Goal: Information Seeking & Learning: Learn about a topic

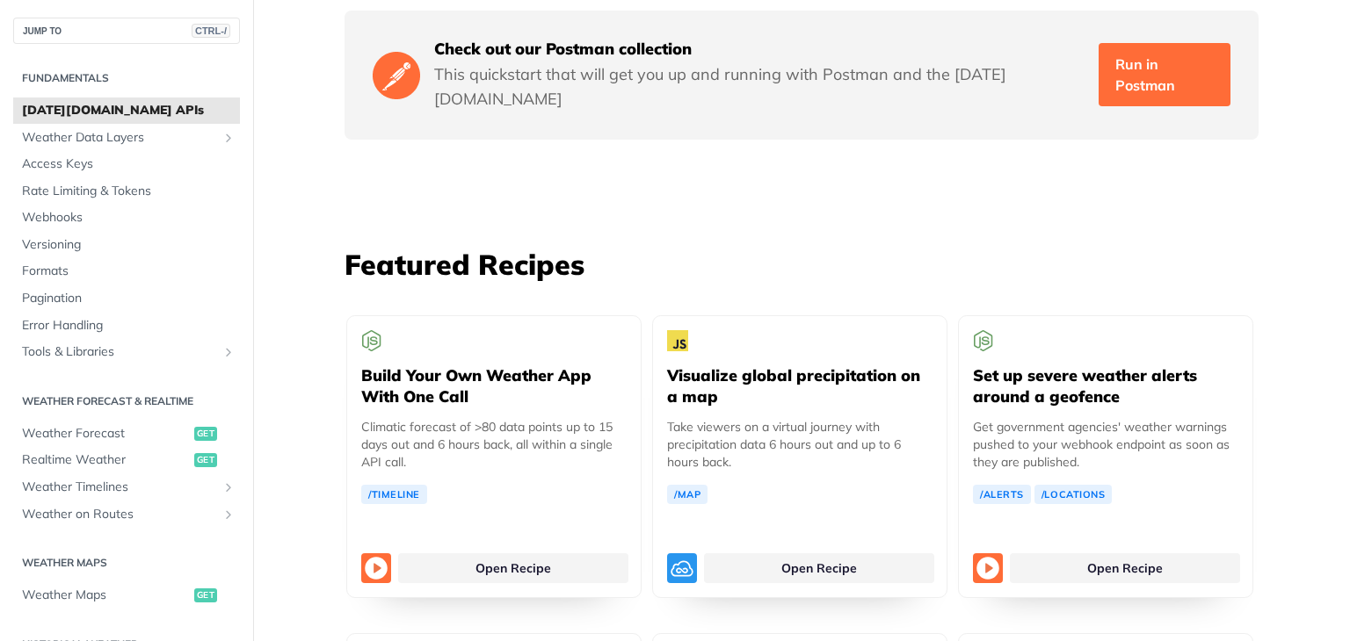
scroll to position [3003, 0]
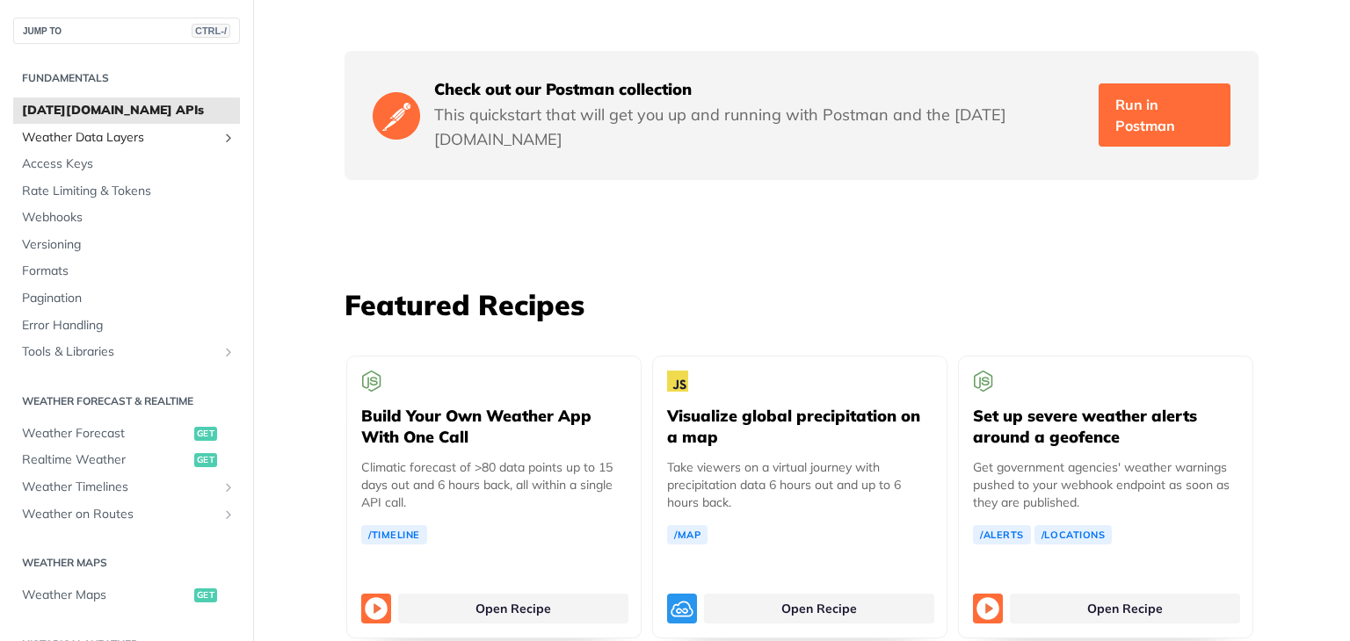
click at [92, 134] on span "Weather Data Layers" at bounding box center [119, 138] width 195 height 18
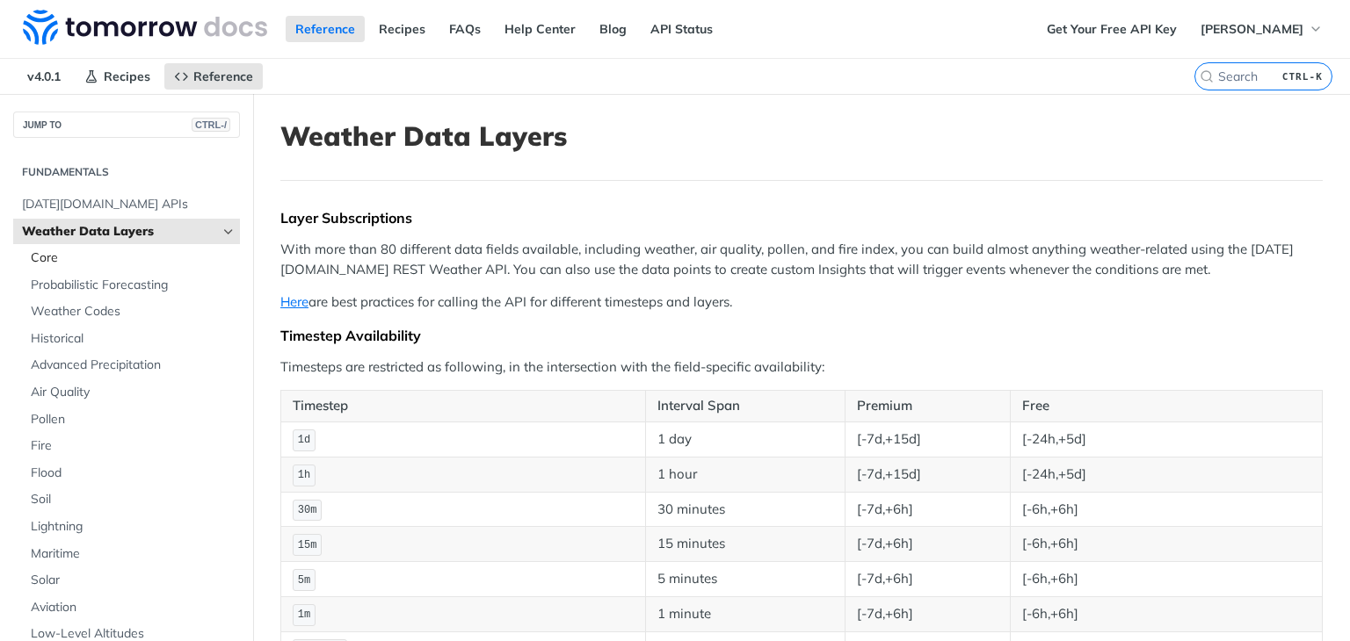
click at [29, 257] on link "Core" at bounding box center [131, 258] width 218 height 26
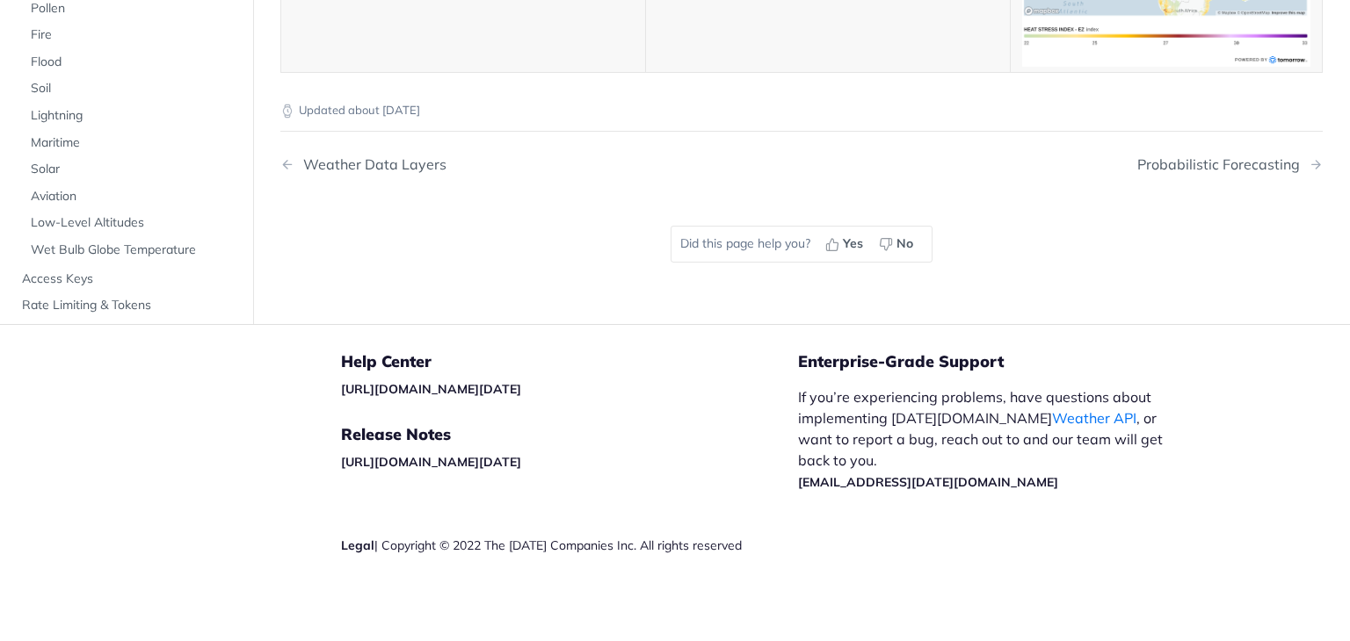
scroll to position [8910, 0]
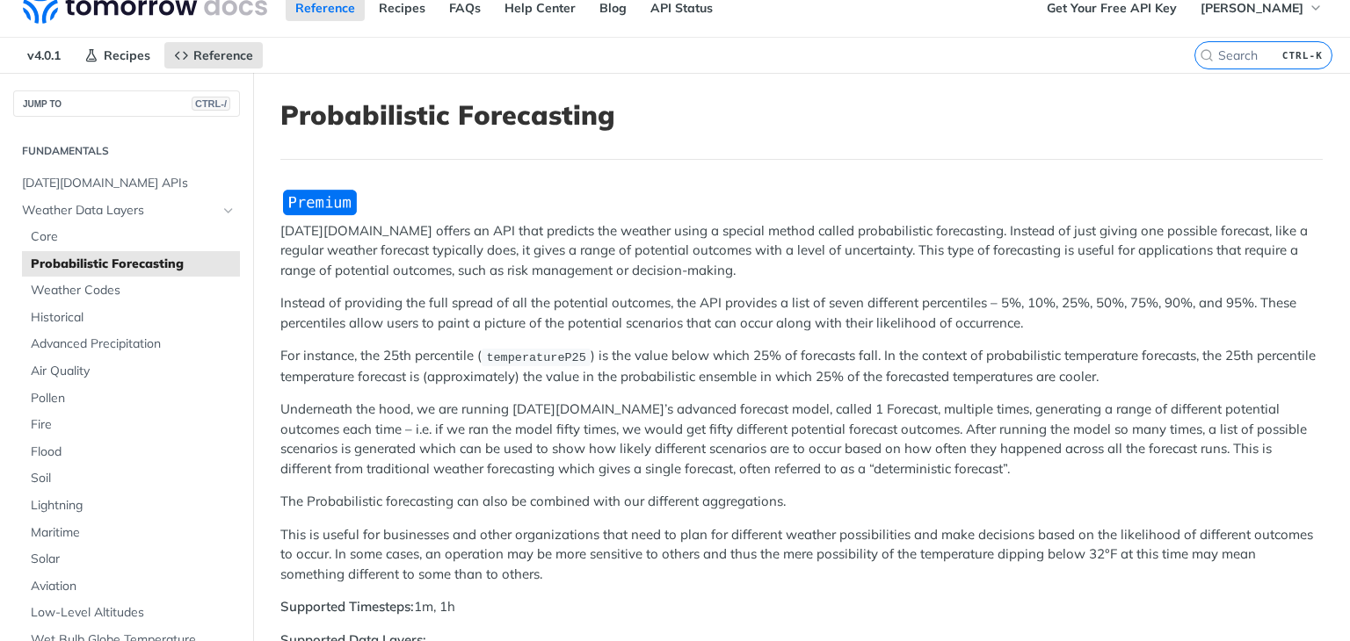
scroll to position [7, 0]
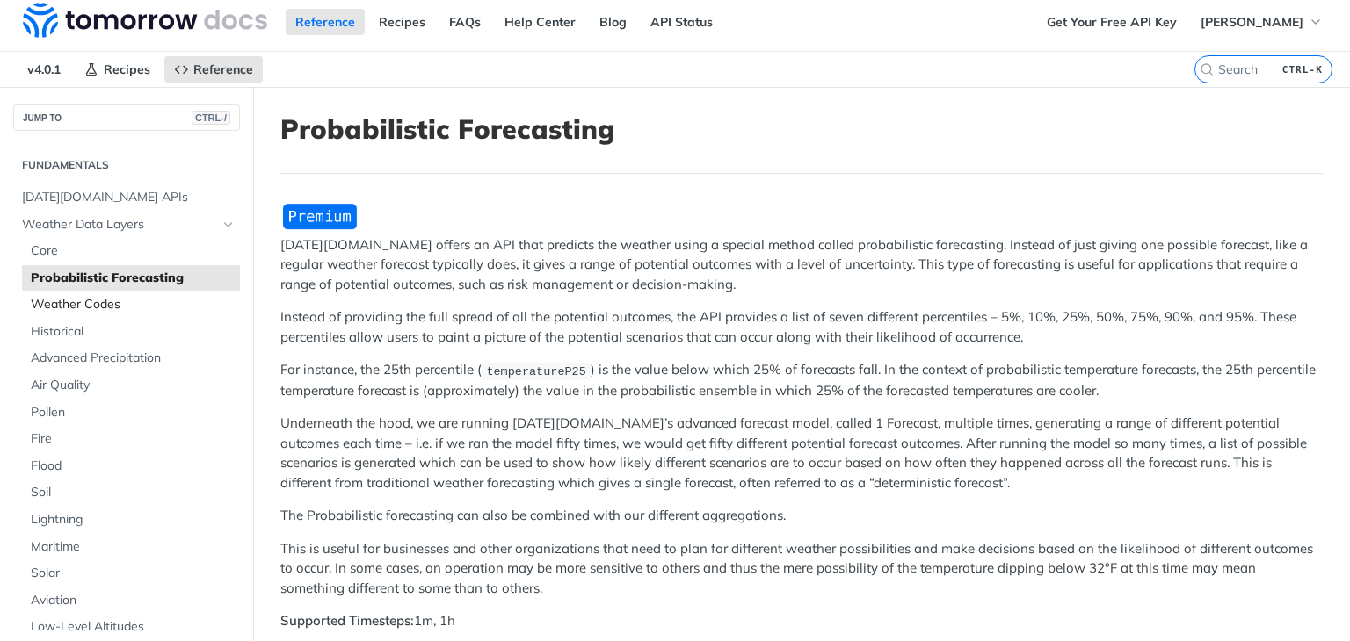
click at [135, 298] on span "Weather Codes" at bounding box center [133, 305] width 205 height 18
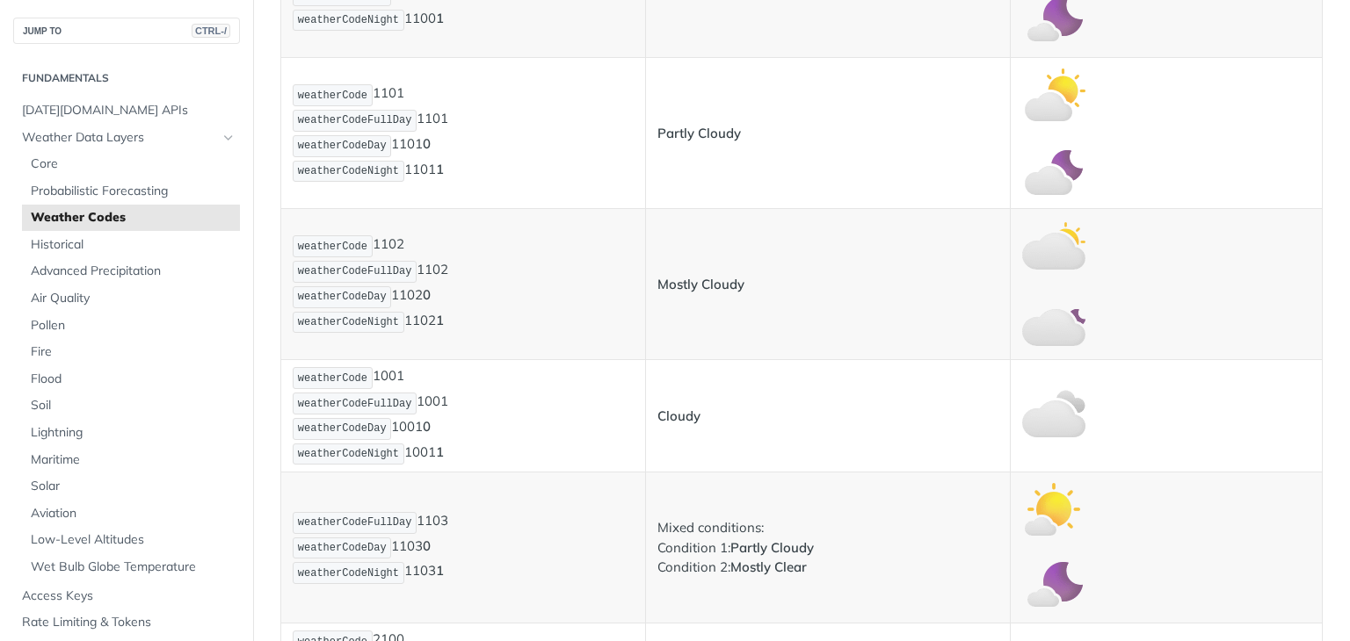
scroll to position [678, 0]
click at [88, 243] on span "Historical" at bounding box center [133, 245] width 205 height 18
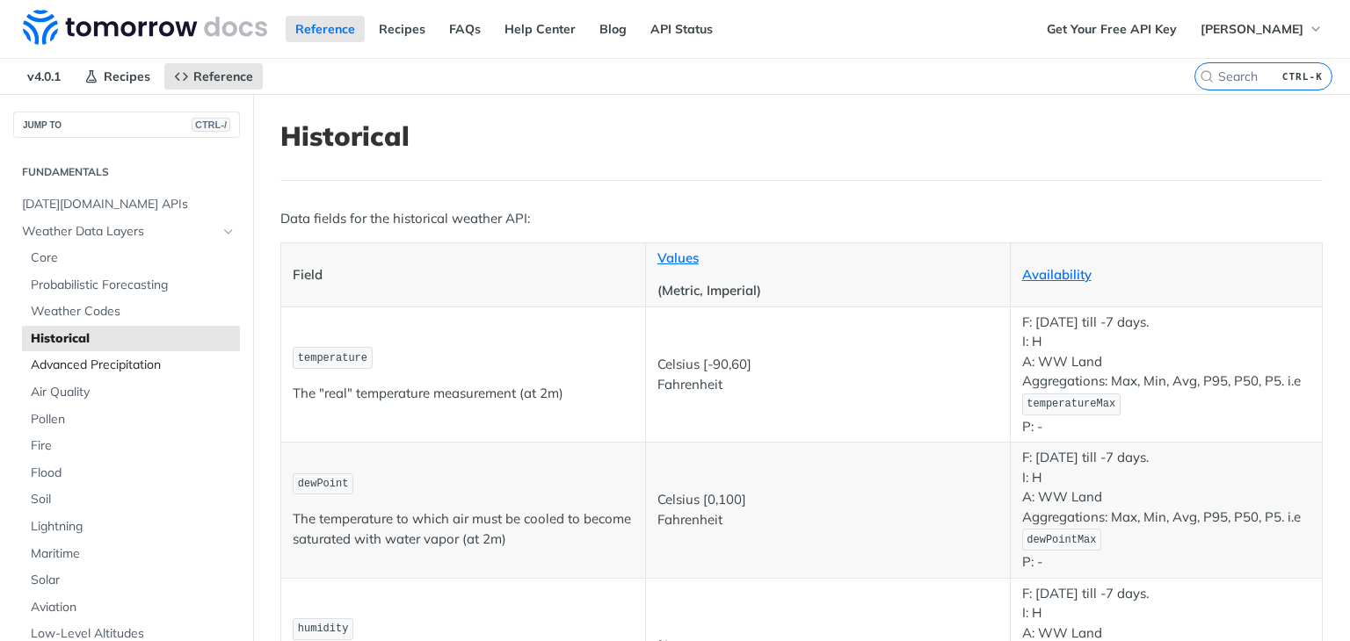
click at [113, 366] on span "Advanced Precipitation" at bounding box center [133, 366] width 205 height 18
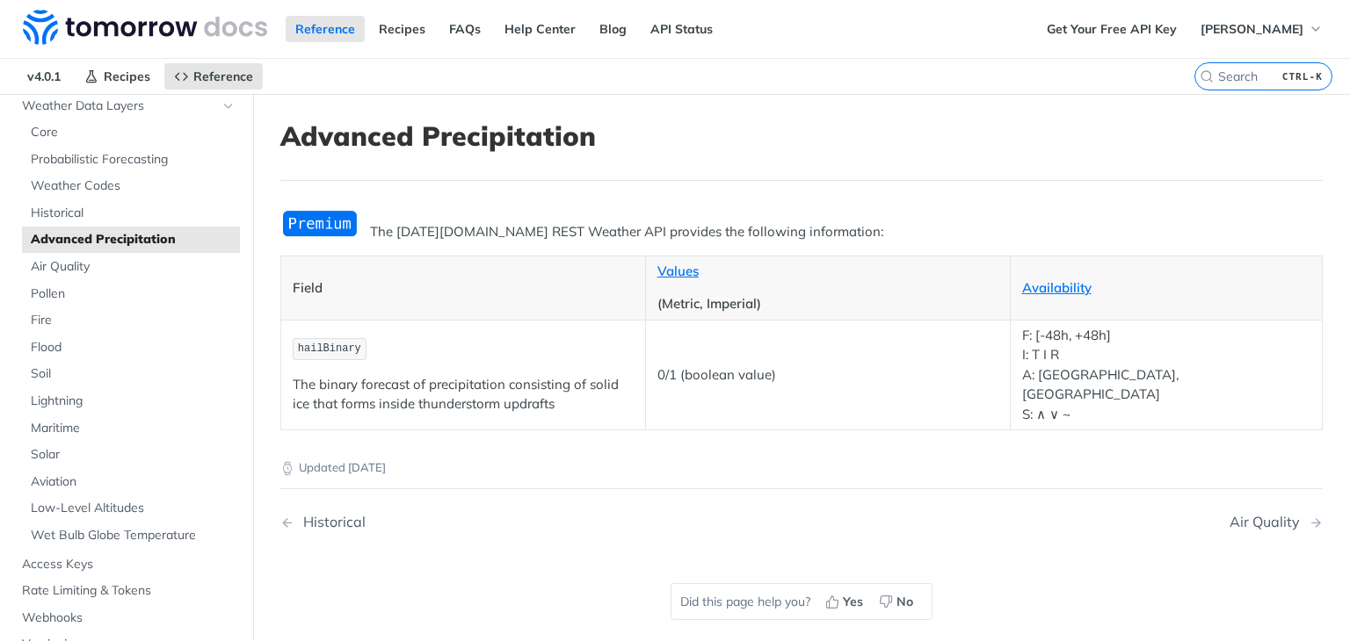
scroll to position [127, 0]
click at [67, 265] on span "Air Quality" at bounding box center [133, 266] width 205 height 18
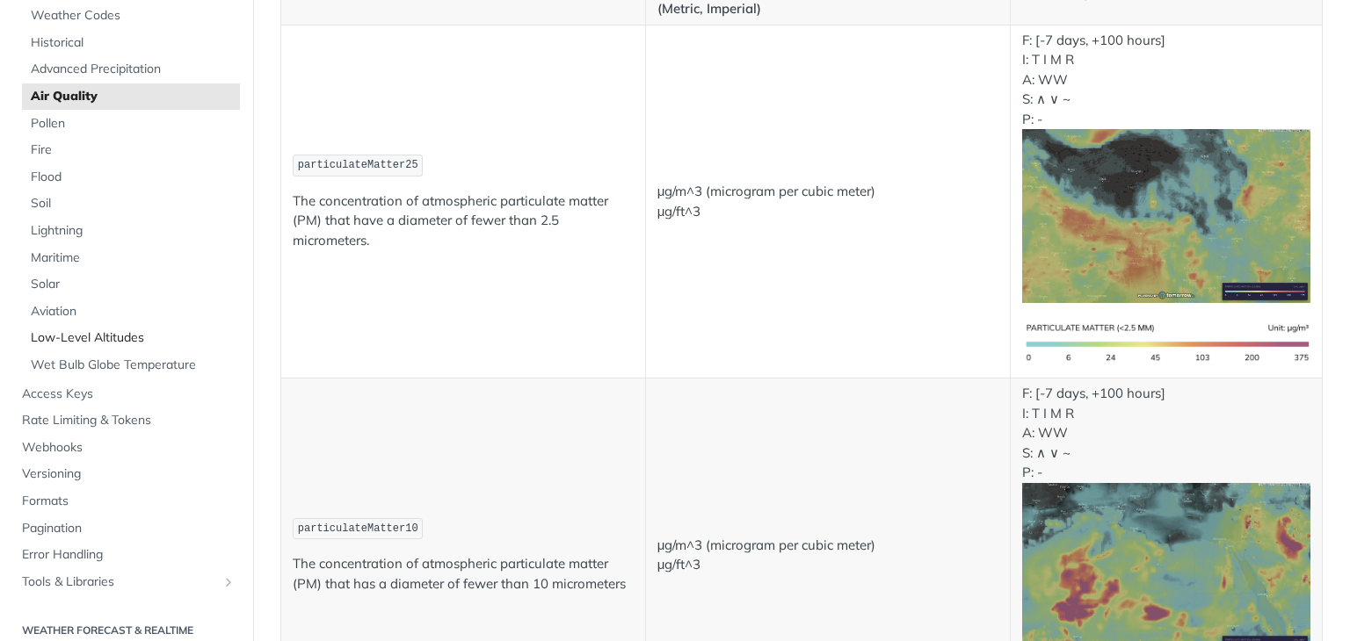
scroll to position [206, 0]
click at [59, 387] on span "Access Keys" at bounding box center [129, 391] width 214 height 18
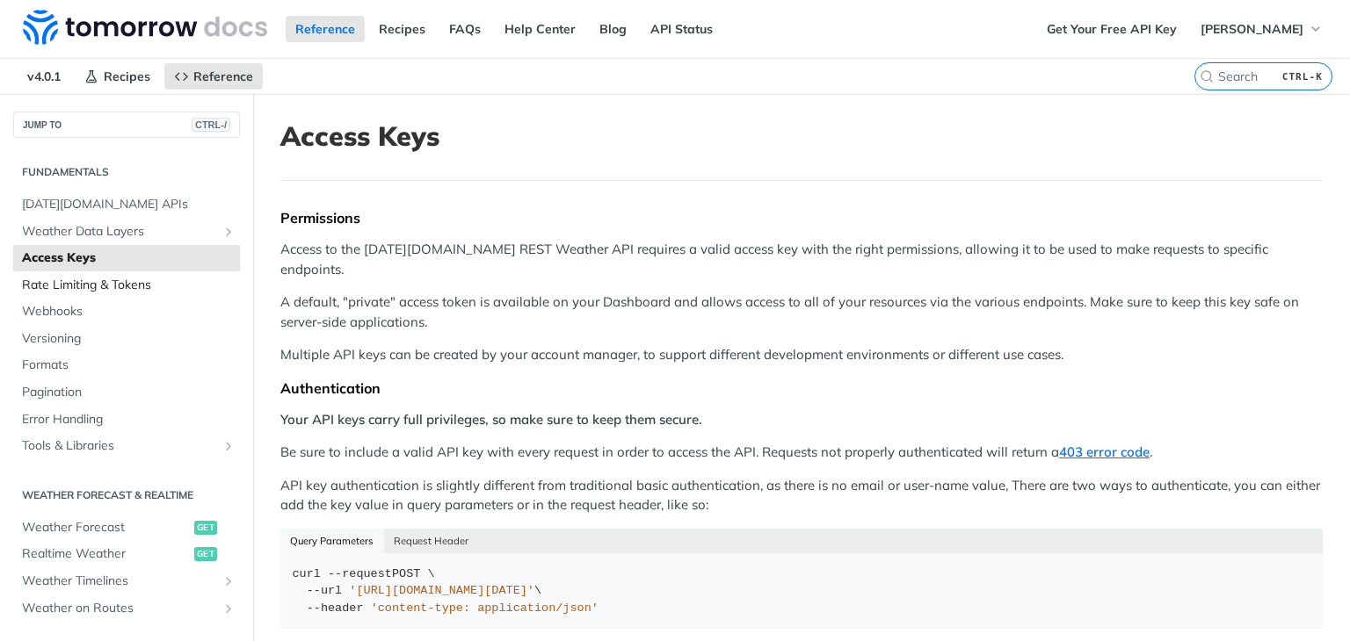
click at [77, 284] on span "Rate Limiting & Tokens" at bounding box center [129, 286] width 214 height 18
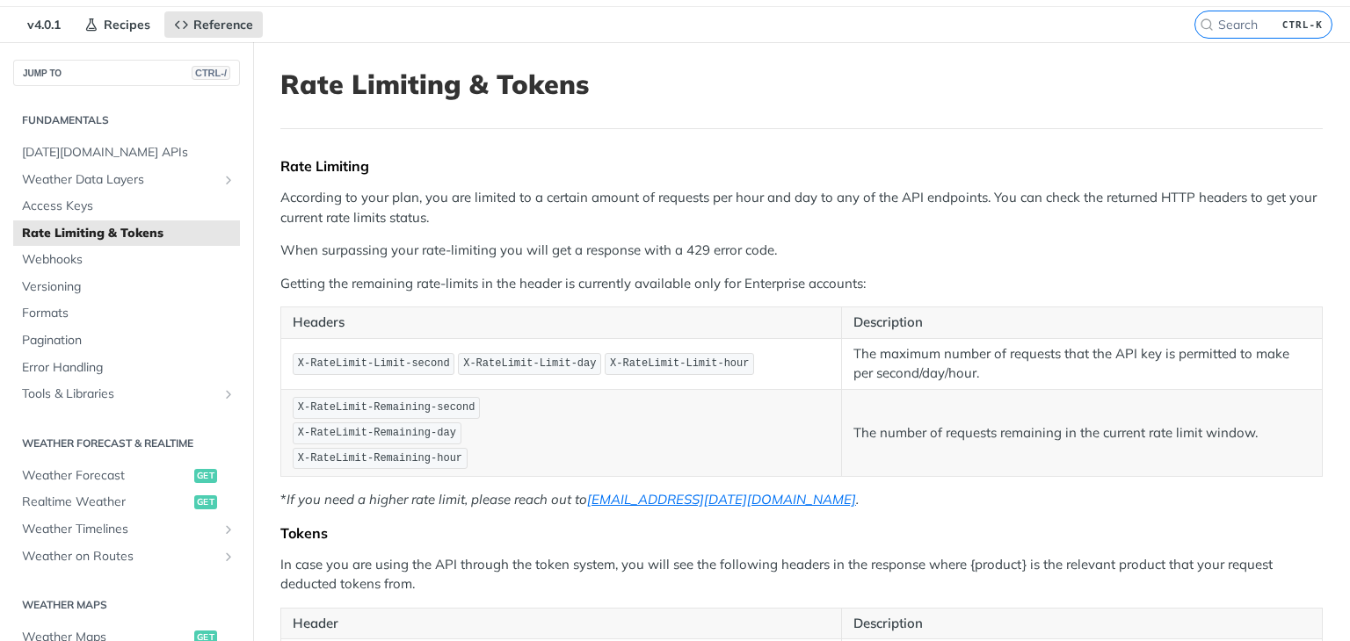
scroll to position [41, 0]
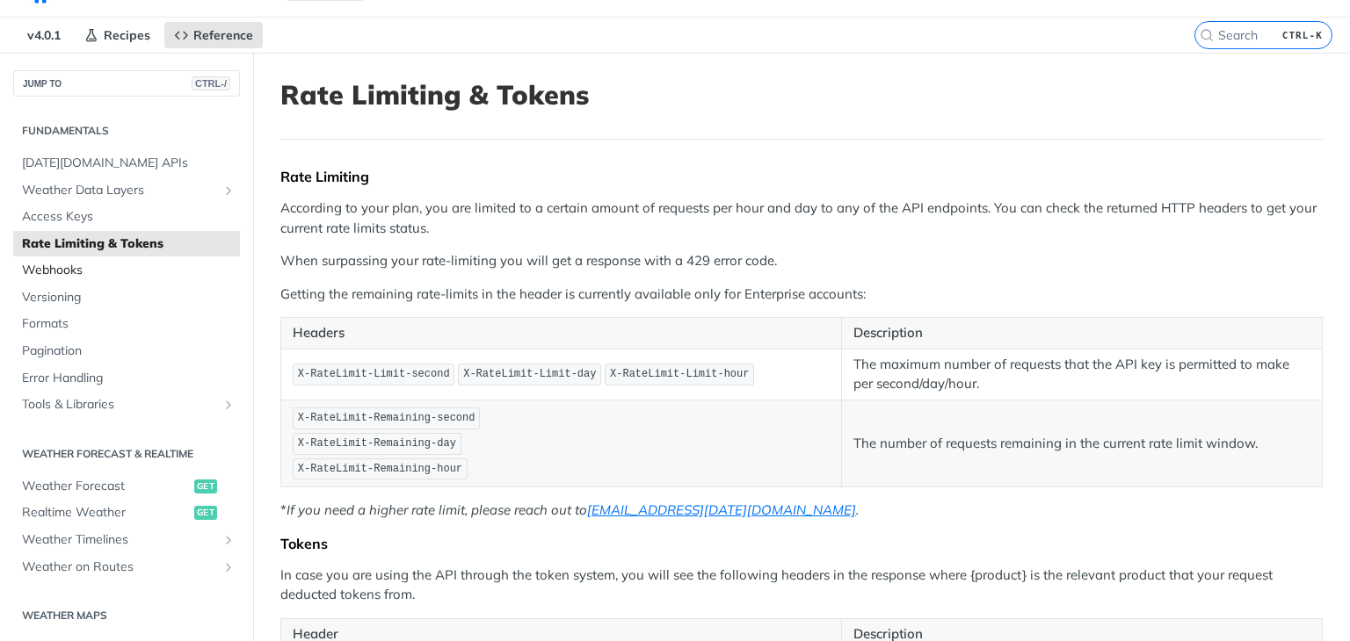
click at [78, 270] on span "Webhooks" at bounding box center [129, 271] width 214 height 18
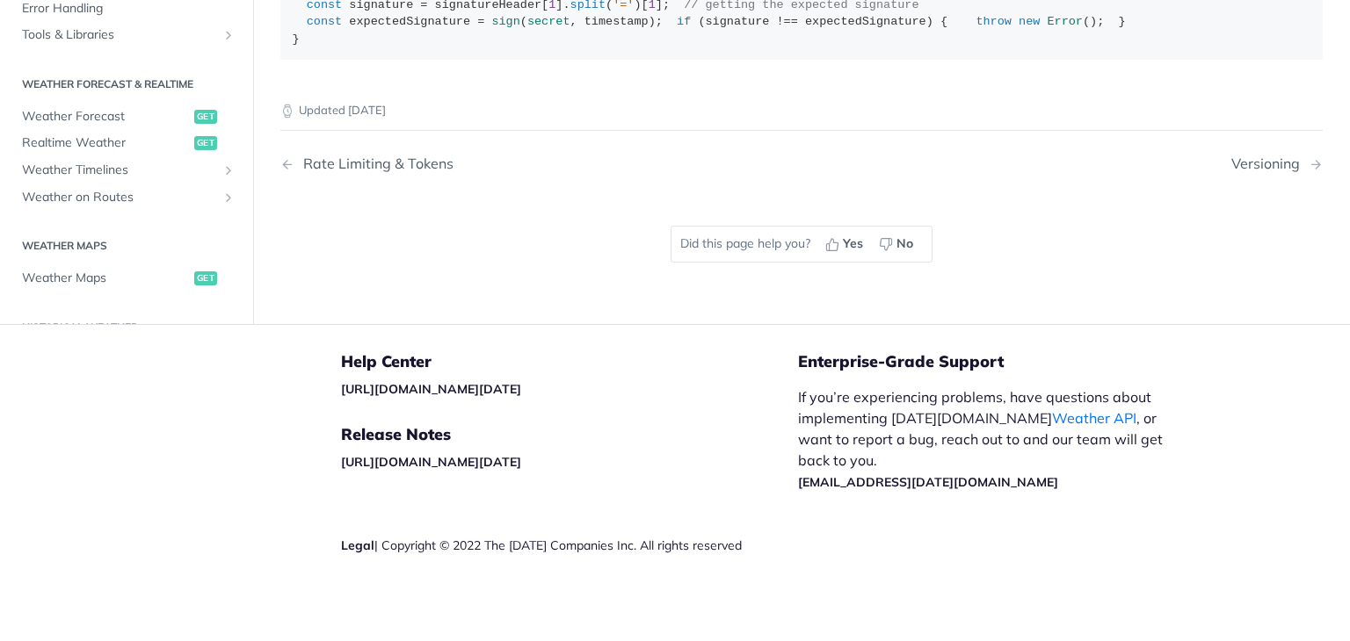
scroll to position [1698, 0]
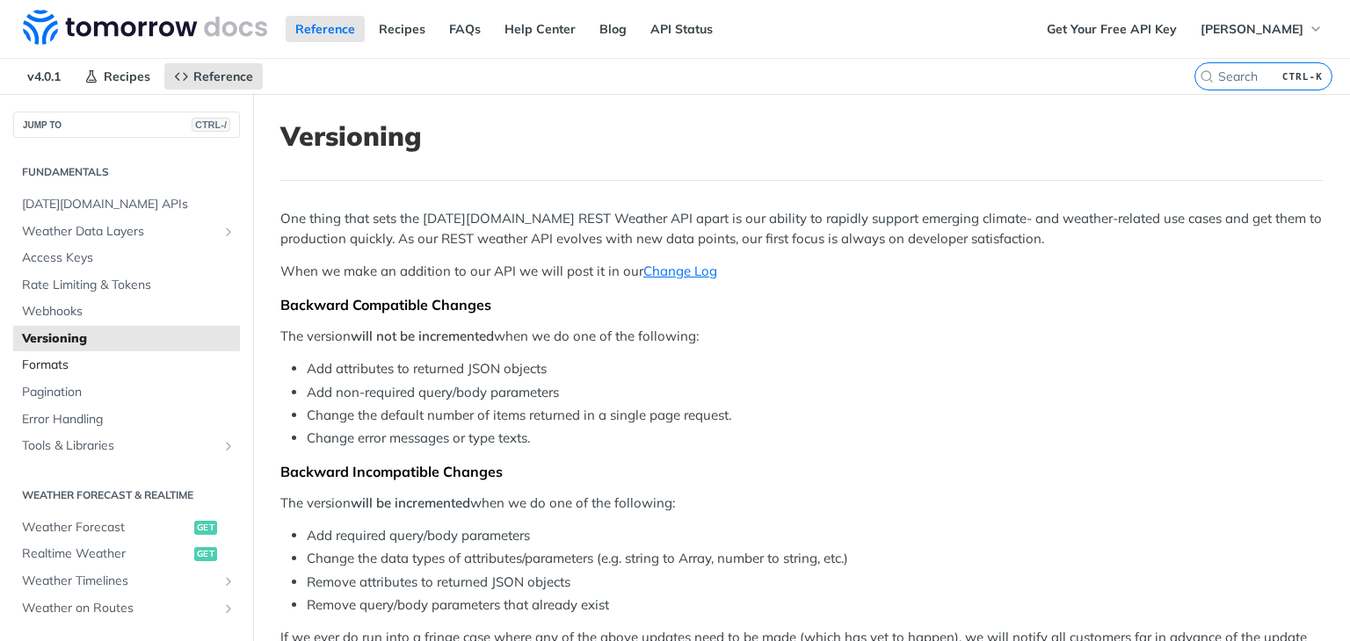
click at [42, 365] on span "Formats" at bounding box center [129, 366] width 214 height 18
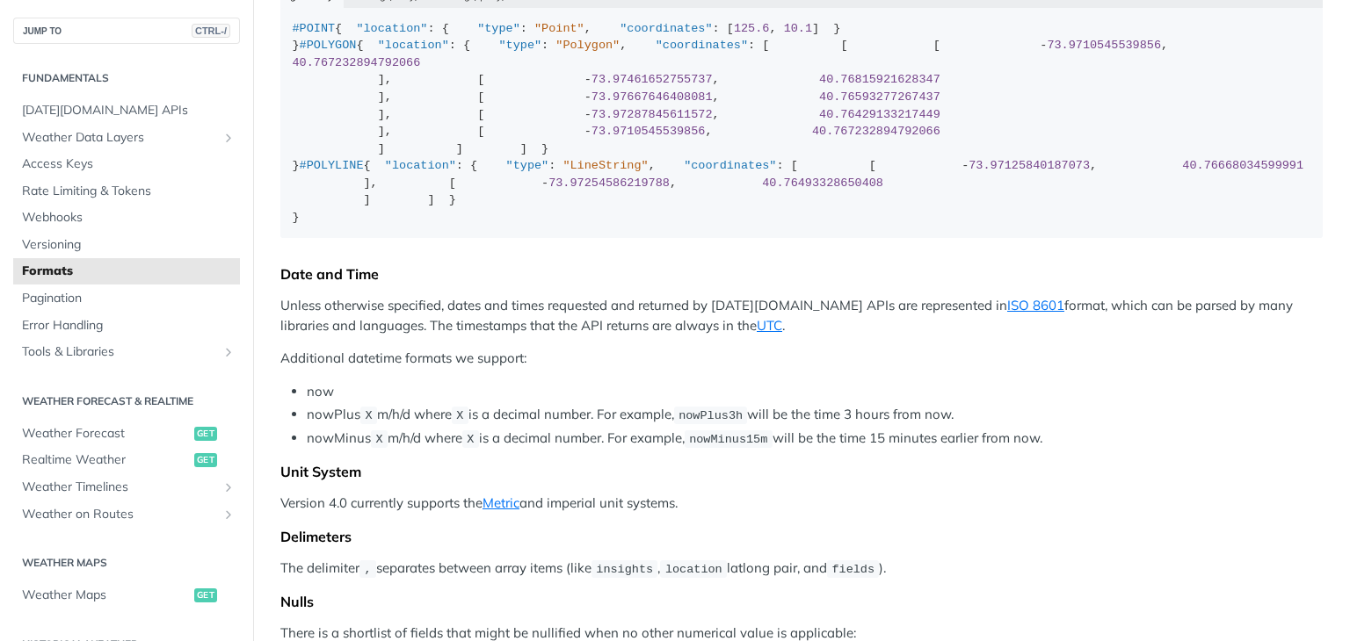
scroll to position [7, 0]
click at [111, 294] on span "Pagination" at bounding box center [129, 299] width 214 height 18
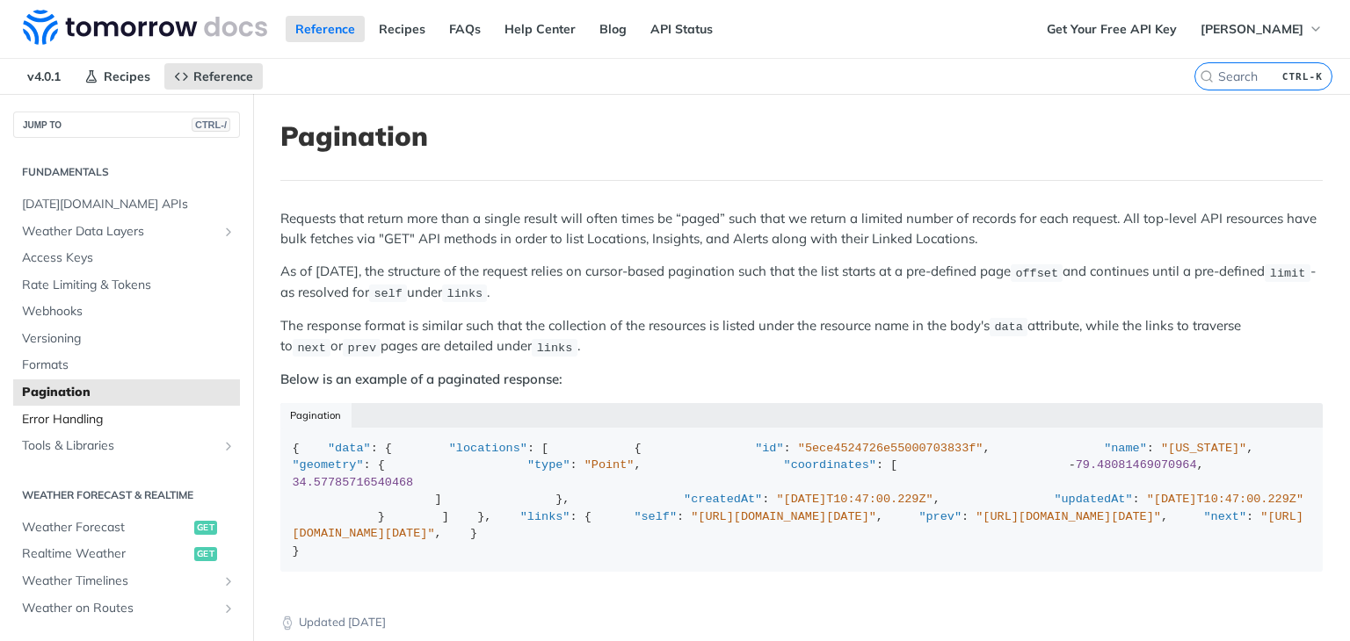
click at [69, 420] on span "Error Handling" at bounding box center [129, 420] width 214 height 18
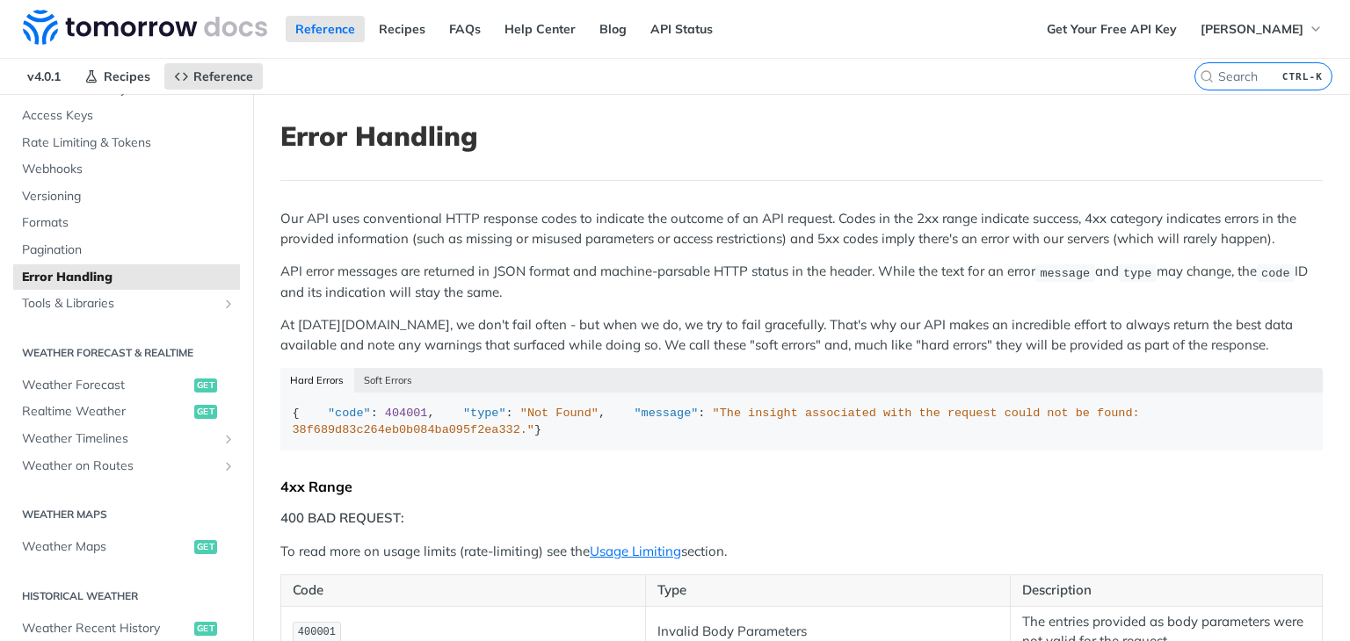
scroll to position [143, 0]
click at [112, 302] on span "Tools & Libraries" at bounding box center [119, 303] width 195 height 18
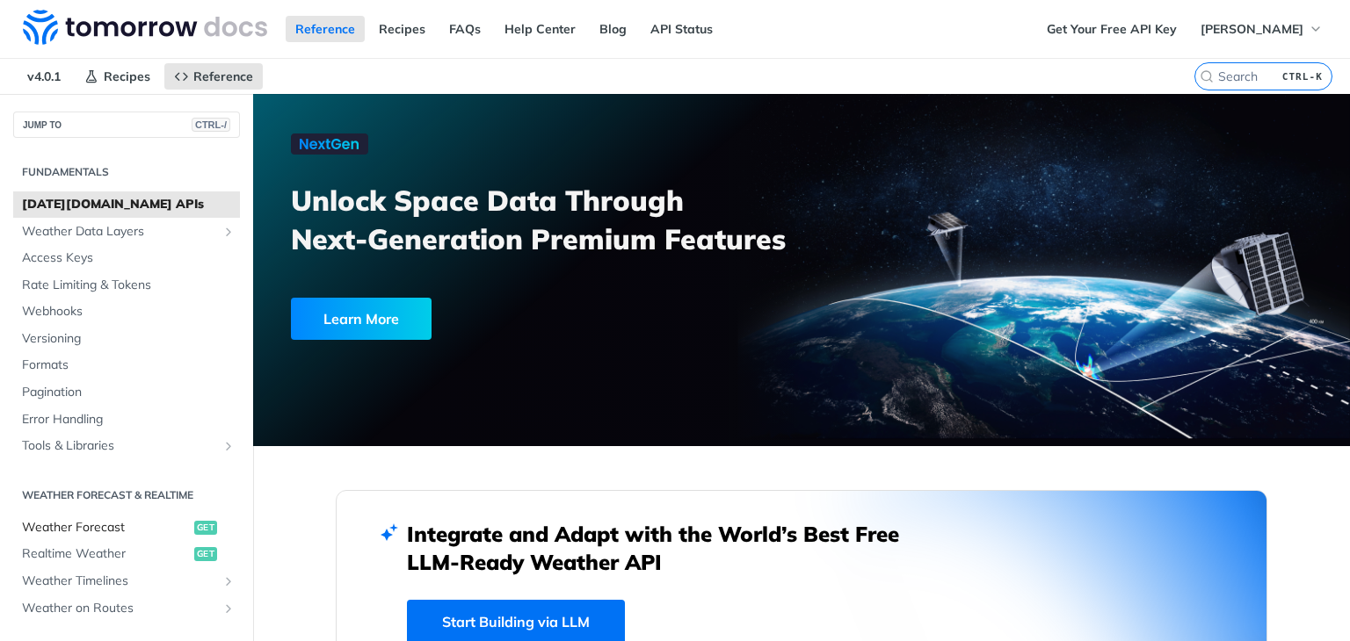
click at [54, 527] on span "Weather Forecast" at bounding box center [106, 528] width 168 height 18
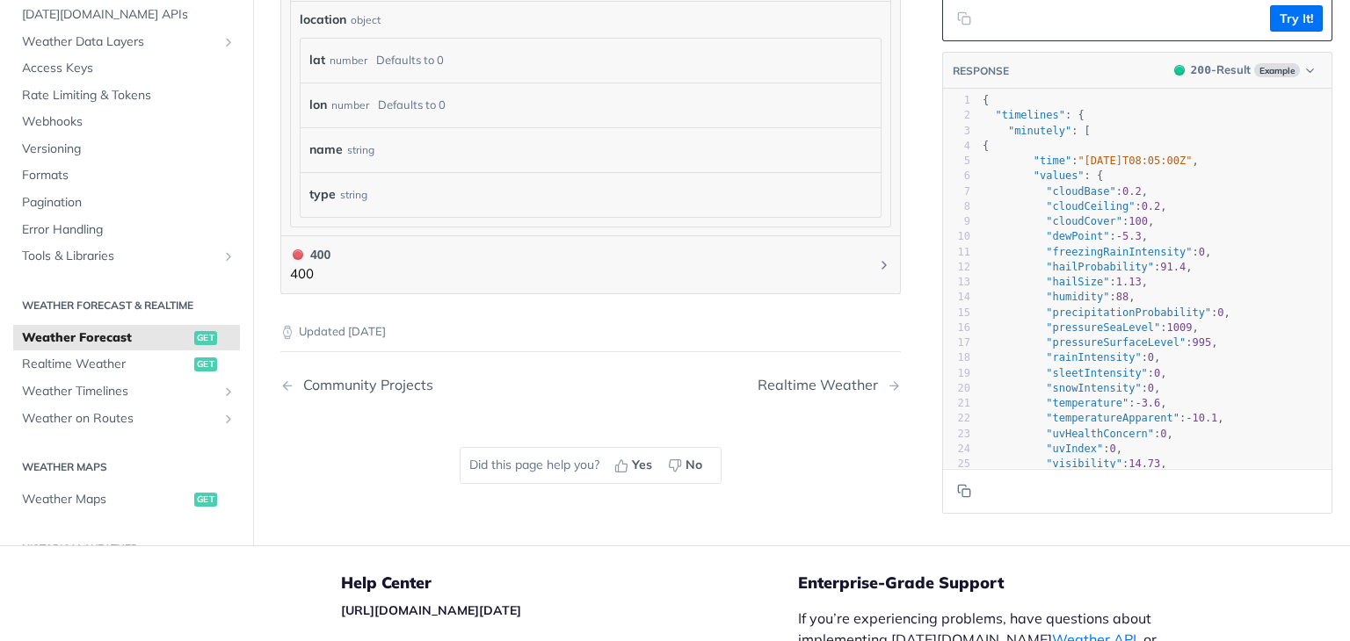
scroll to position [1732, 0]
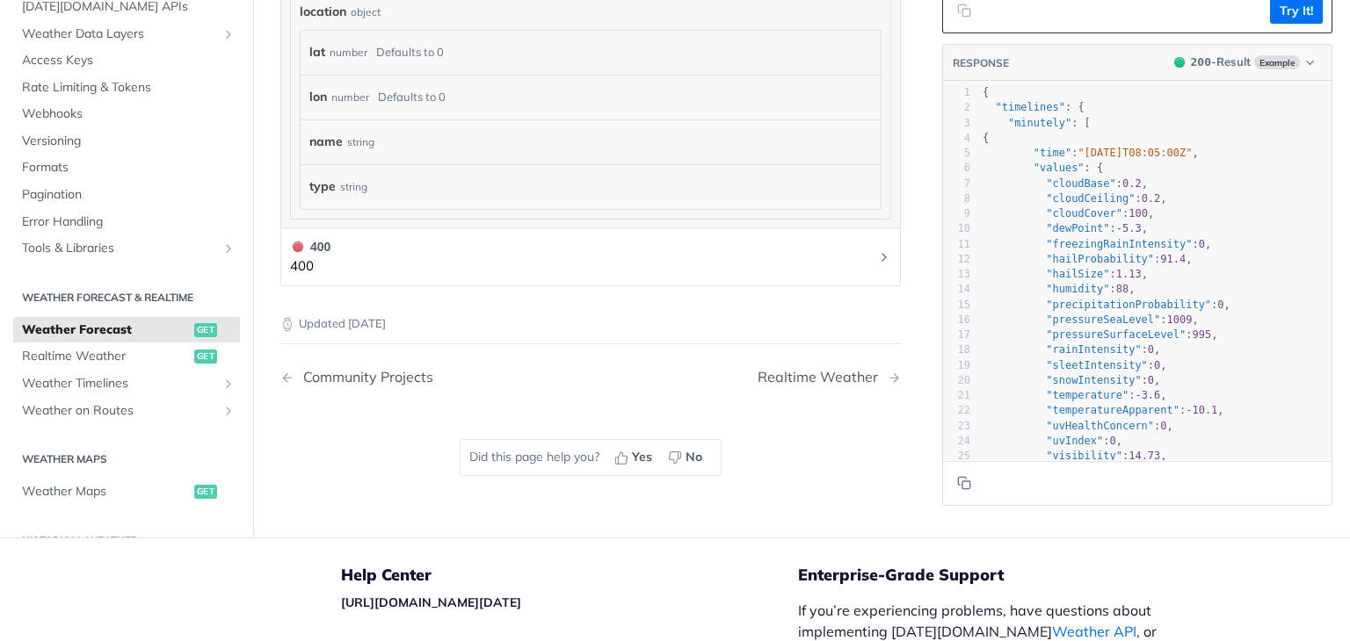
click at [648, 272] on h1 "400 400" at bounding box center [590, 257] width 620 height 59
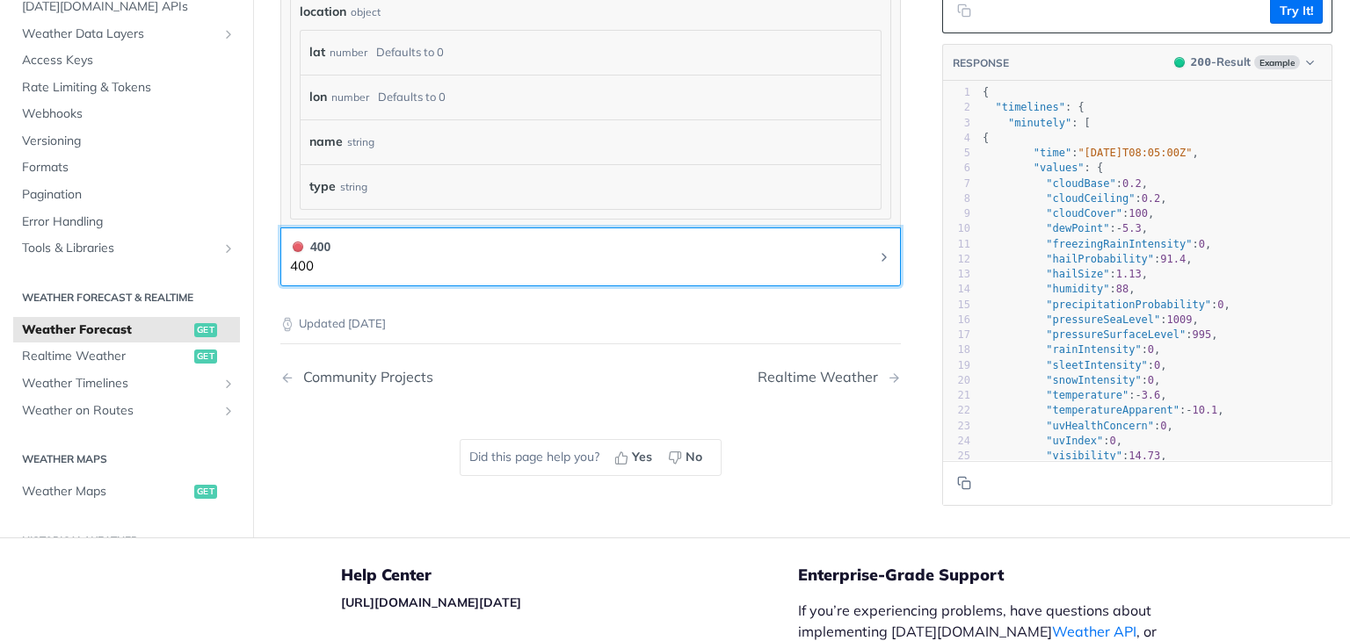
click at [877, 250] on icon "Chevron" at bounding box center [884, 257] width 14 height 14
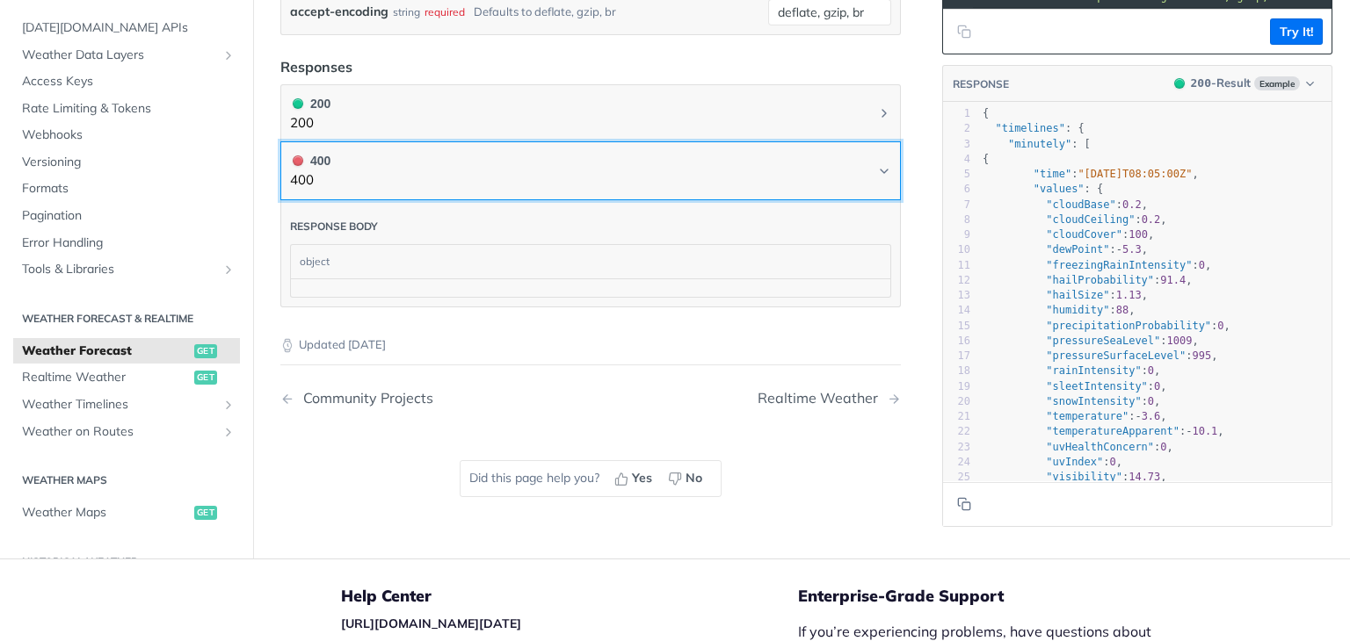
scroll to position [858, 0]
click at [817, 156] on button "400 400" at bounding box center [590, 172] width 601 height 40
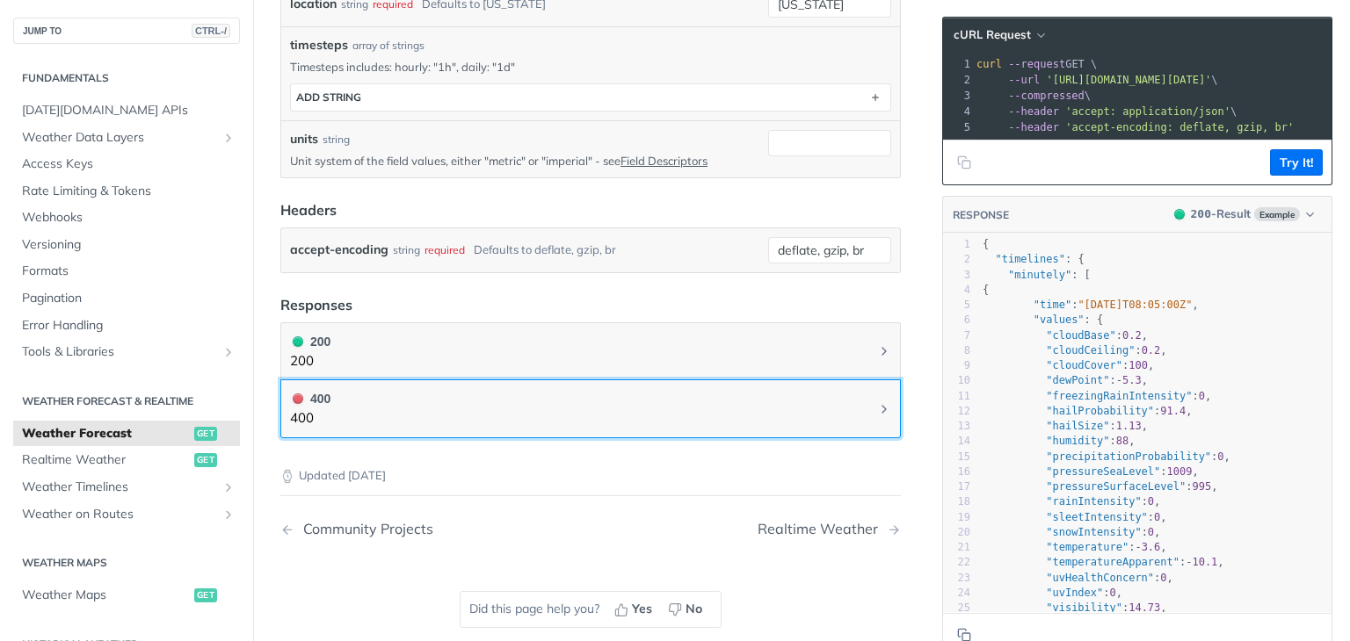
scroll to position [617, 0]
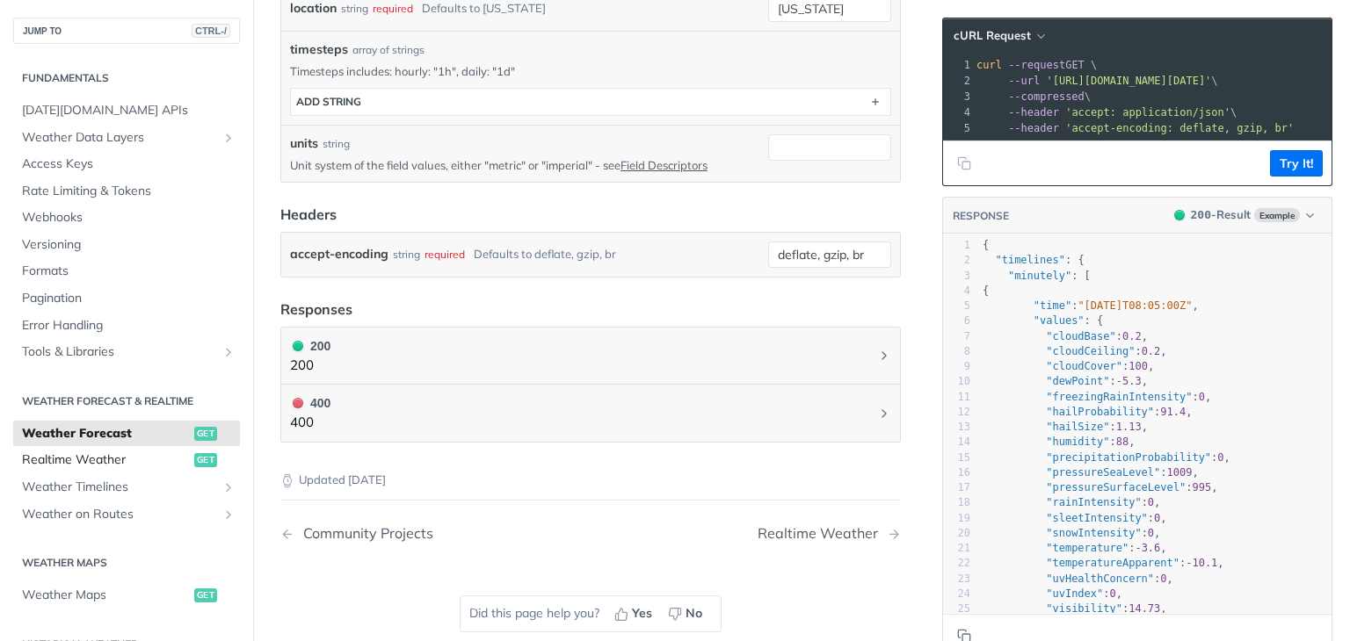
click at [129, 460] on span "Realtime Weather" at bounding box center [106, 461] width 168 height 18
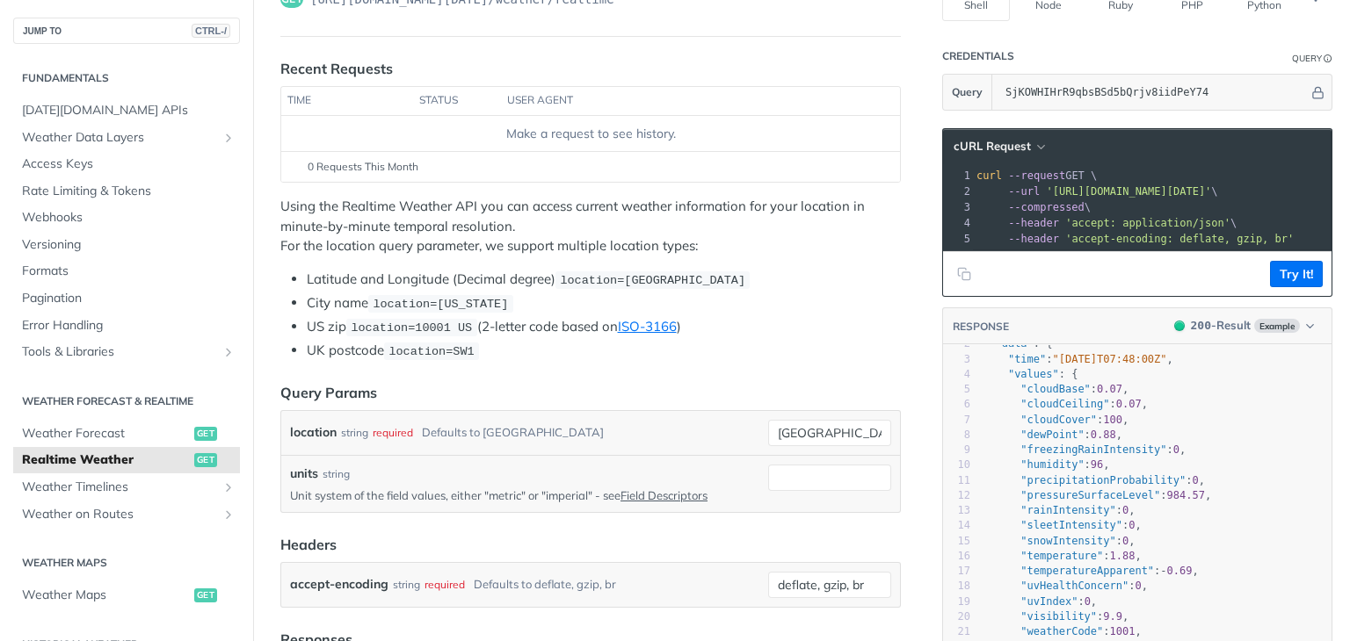
click at [956, 372] on div at bounding box center [961, 593] width 36 height 551
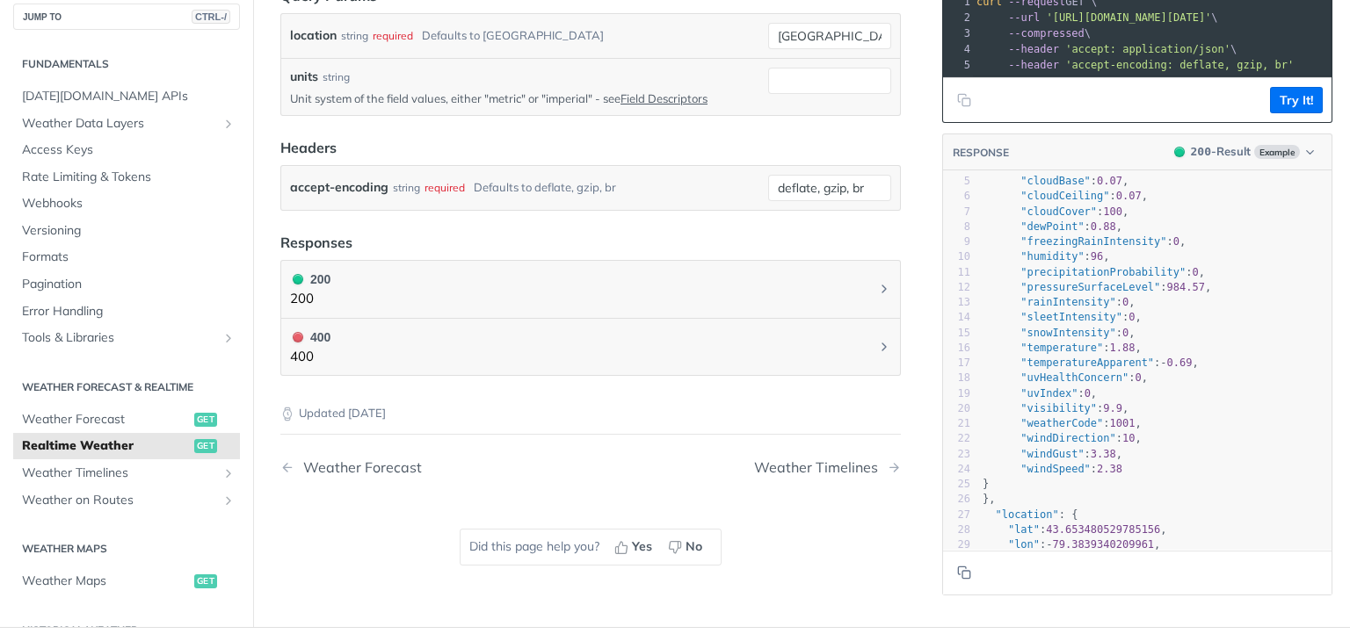
scroll to position [154, 0]
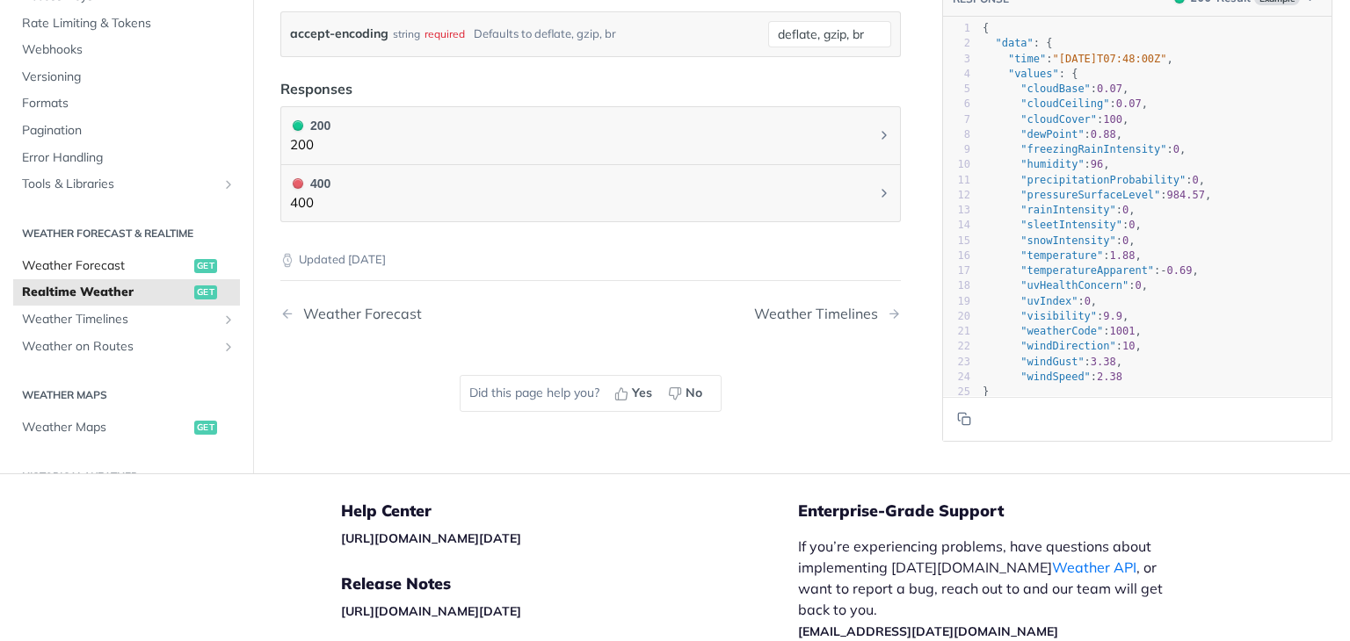
click at [99, 266] on span "Weather Forecast" at bounding box center [106, 266] width 168 height 18
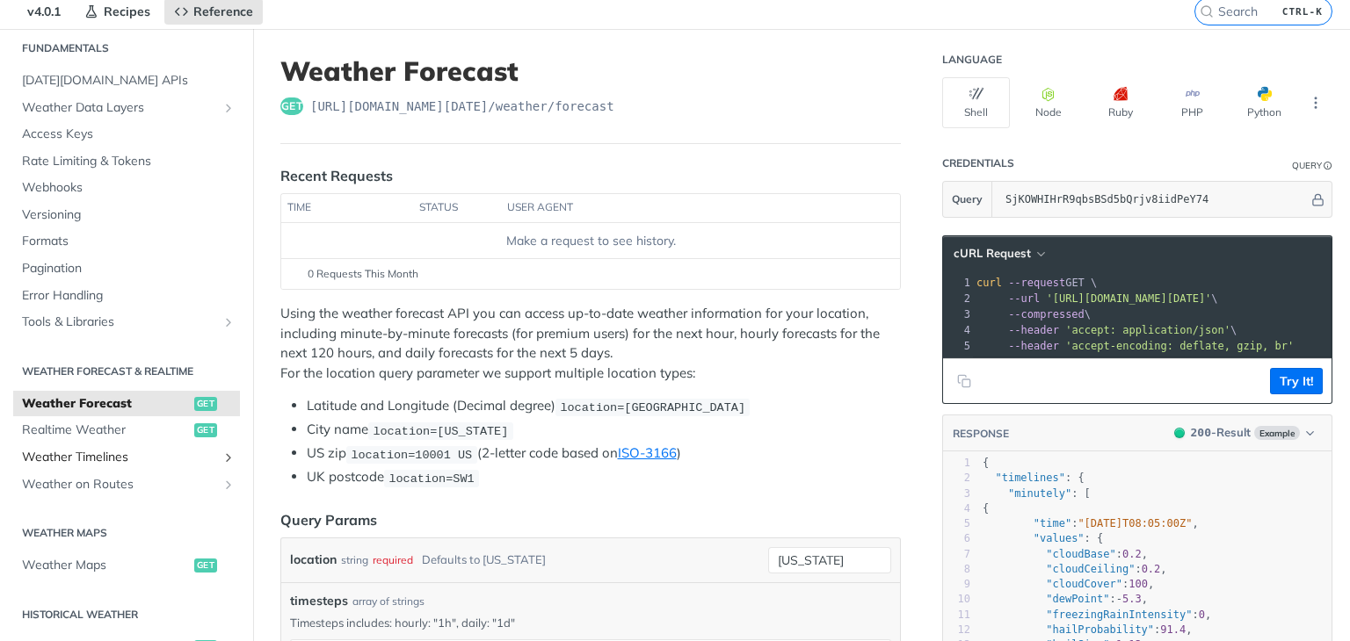
click at [134, 458] on span "Weather Timelines" at bounding box center [119, 458] width 195 height 18
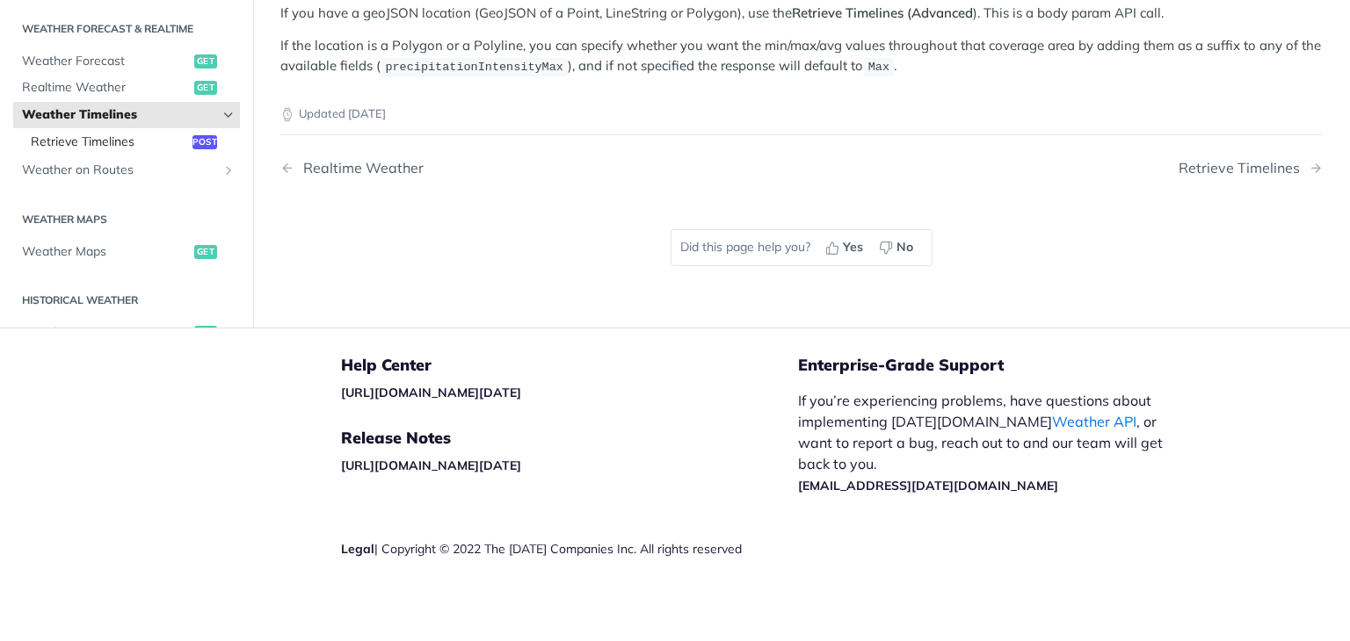
click at [56, 137] on span "Retrieve Timelines" at bounding box center [109, 142] width 157 height 18
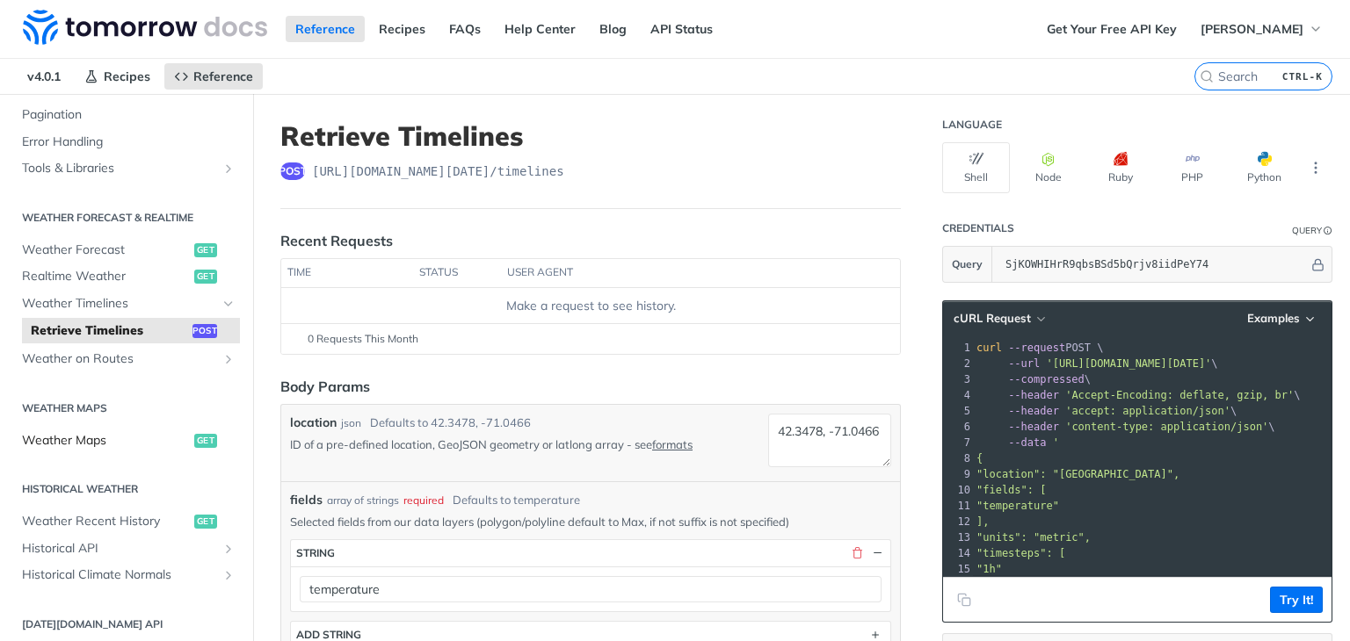
click at [102, 440] on span "Weather Maps" at bounding box center [106, 441] width 168 height 18
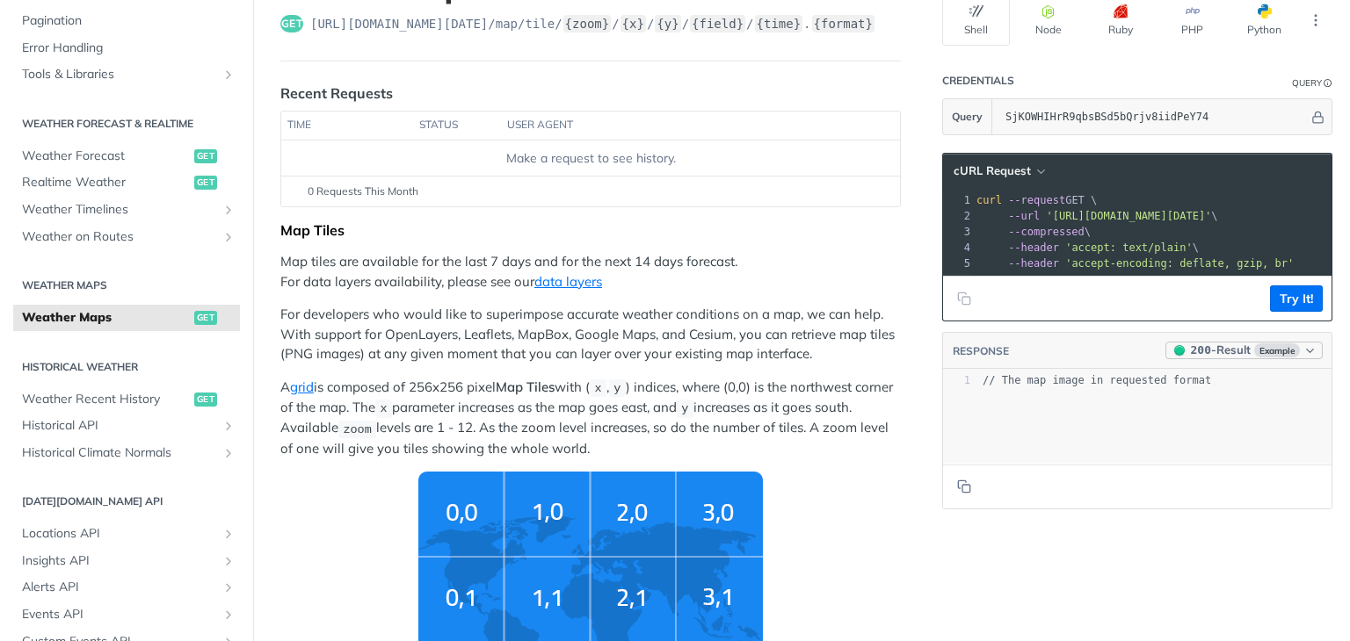
click at [1303, 358] on icon "button" at bounding box center [1309, 350] width 13 height 13
click at [1001, 434] on div "xxxxxxxxxx 1 // The map image in requested format" at bounding box center [1159, 439] width 432 height 138
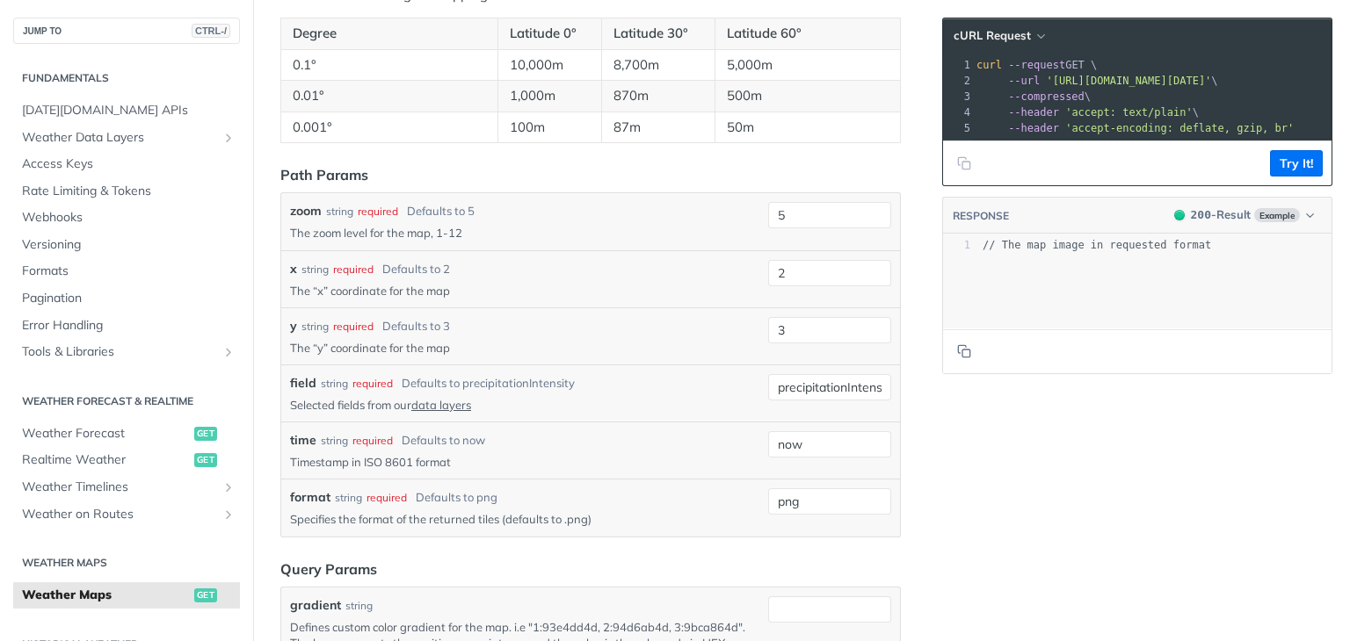
scroll to position [1711, 0]
